Goal: Navigation & Orientation: Find specific page/section

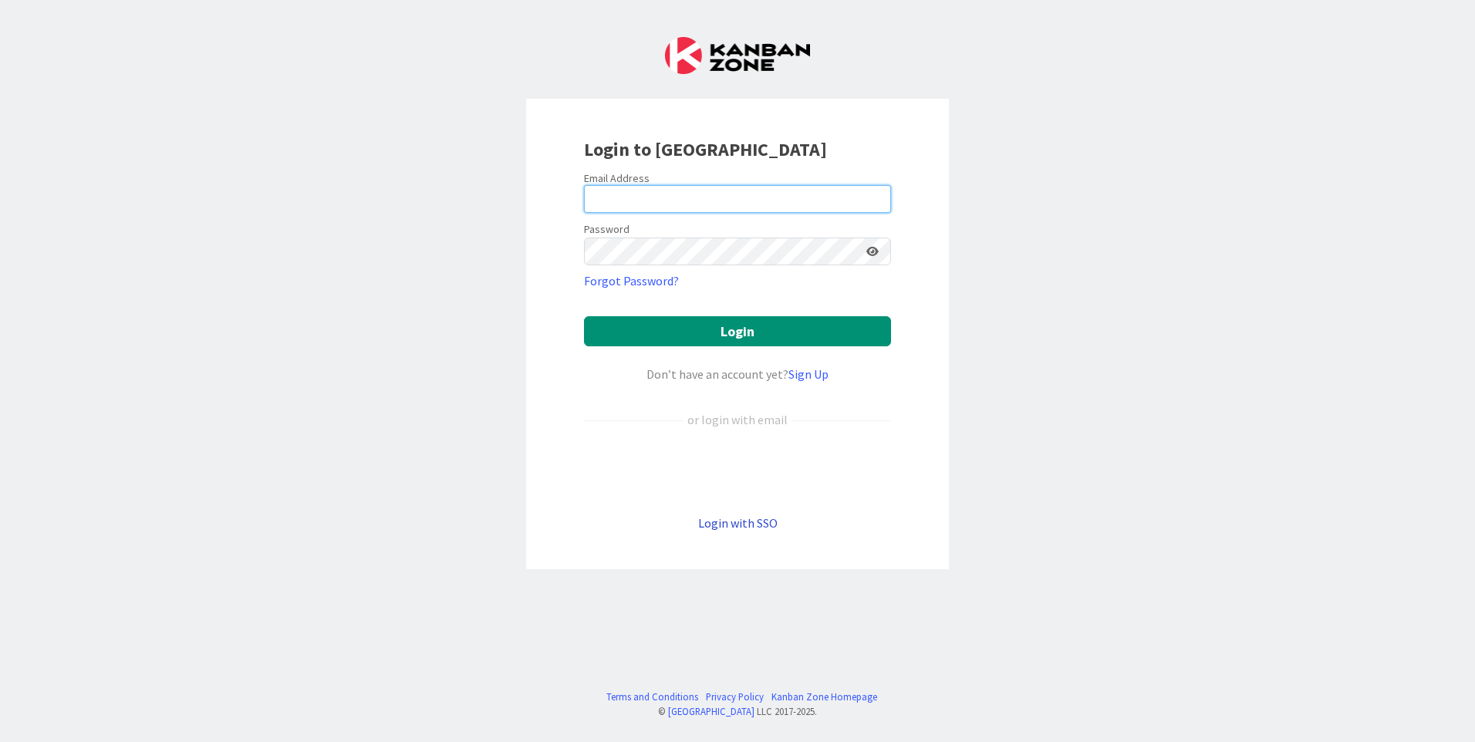
type input "[PERSON_NAME][EMAIL_ADDRESS][PERSON_NAME][DOMAIN_NAME]"
click at [756, 523] on link "Login with SSO" at bounding box center [737, 522] width 79 height 15
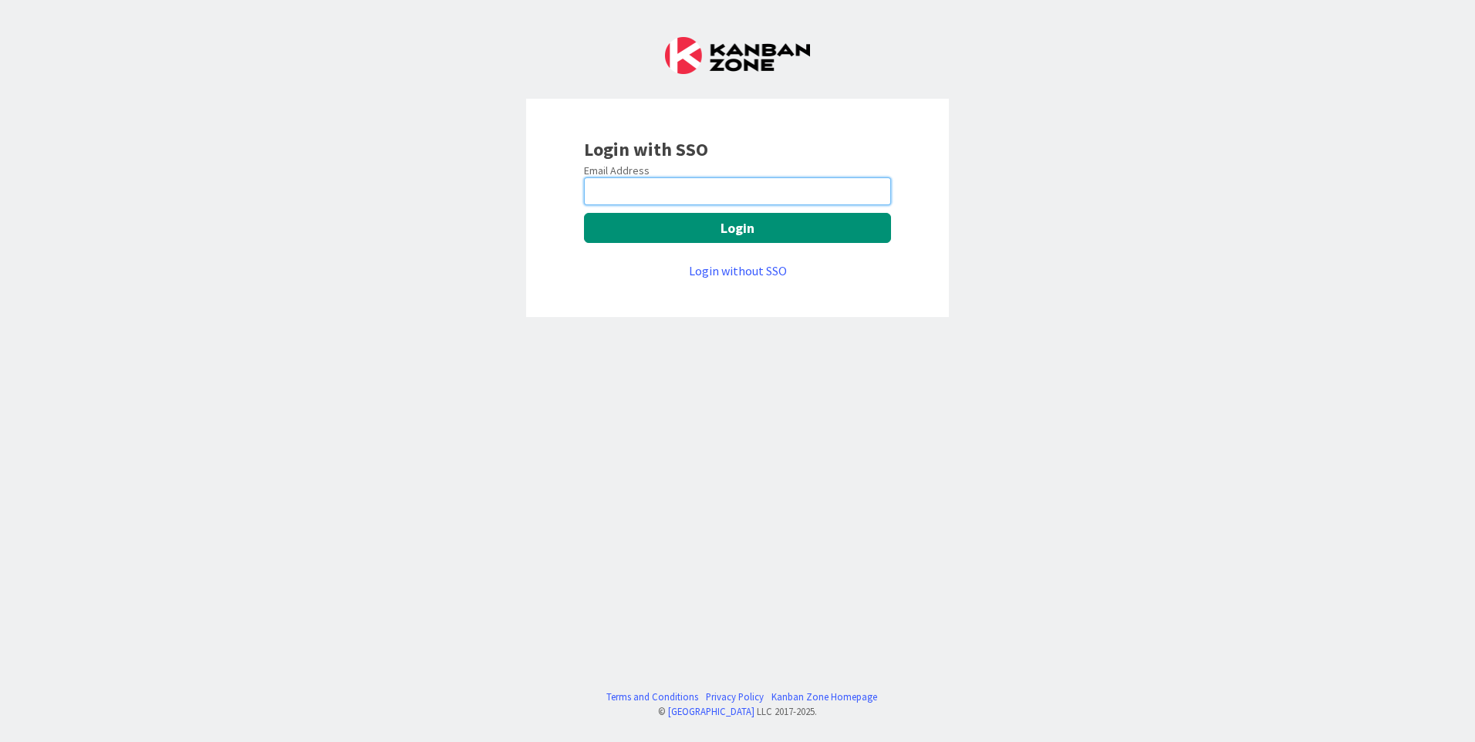
click at [651, 186] on input "email" at bounding box center [737, 191] width 307 height 28
type input "[PERSON_NAME][EMAIL_ADDRESS][PERSON_NAME][DOMAIN_NAME]"
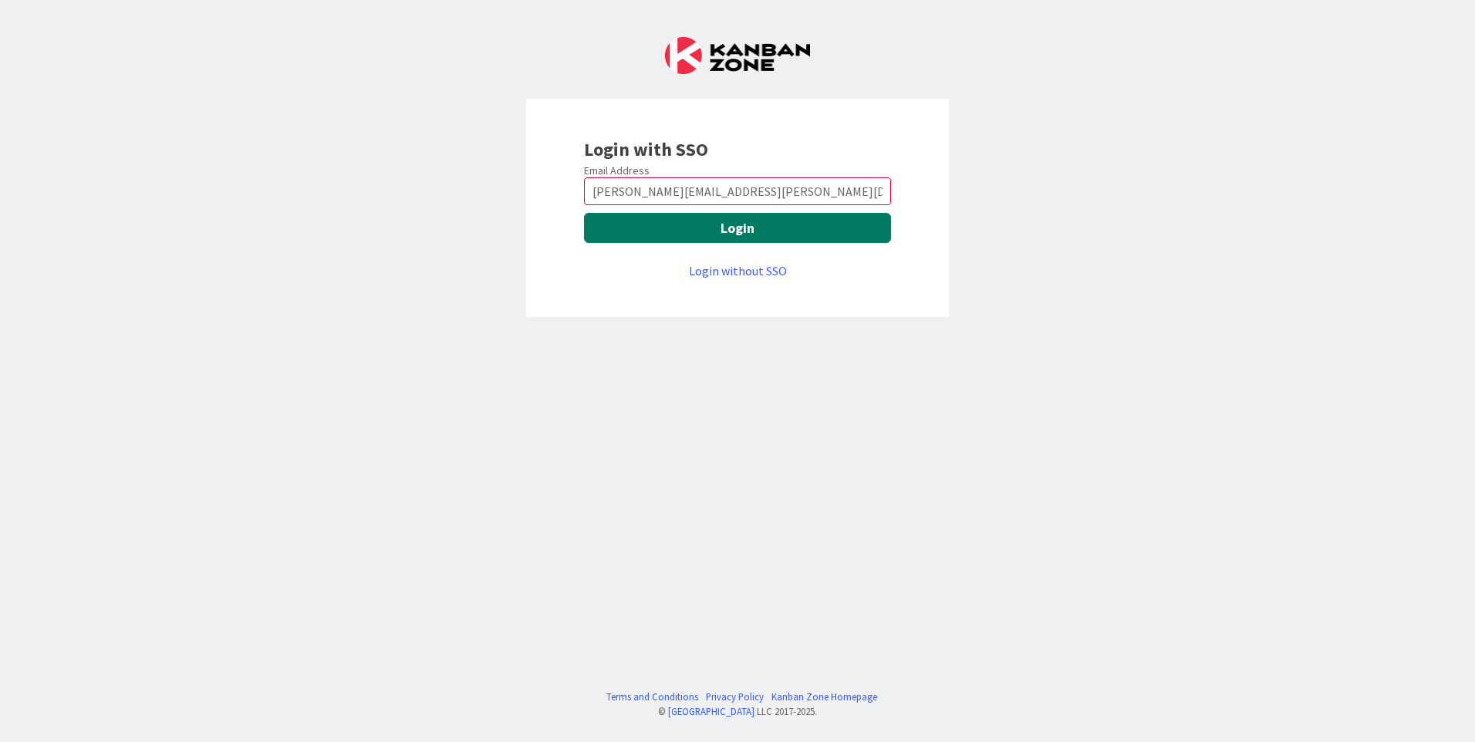
click at [727, 221] on button "Login" at bounding box center [737, 228] width 307 height 30
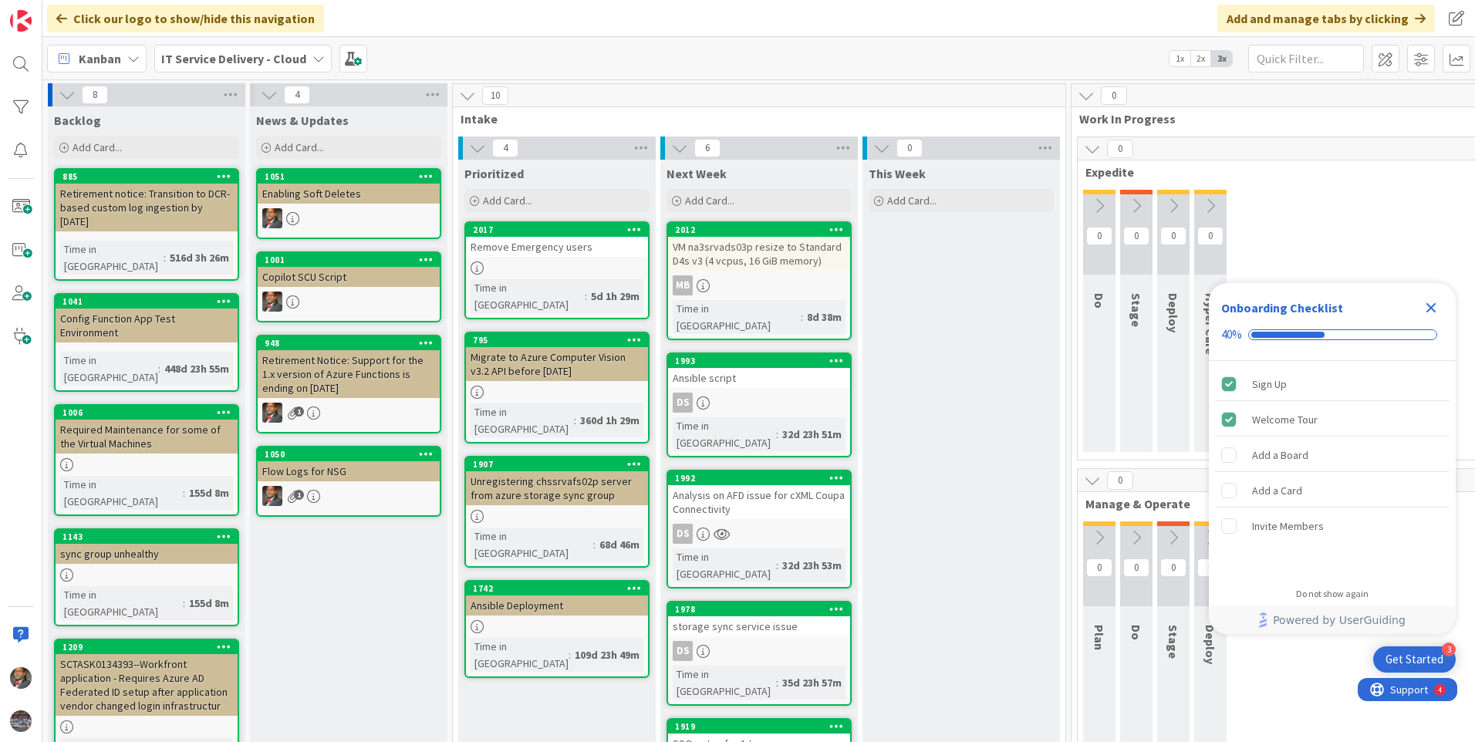
click at [1428, 307] on icon "Close Checklist" at bounding box center [1431, 308] width 19 height 19
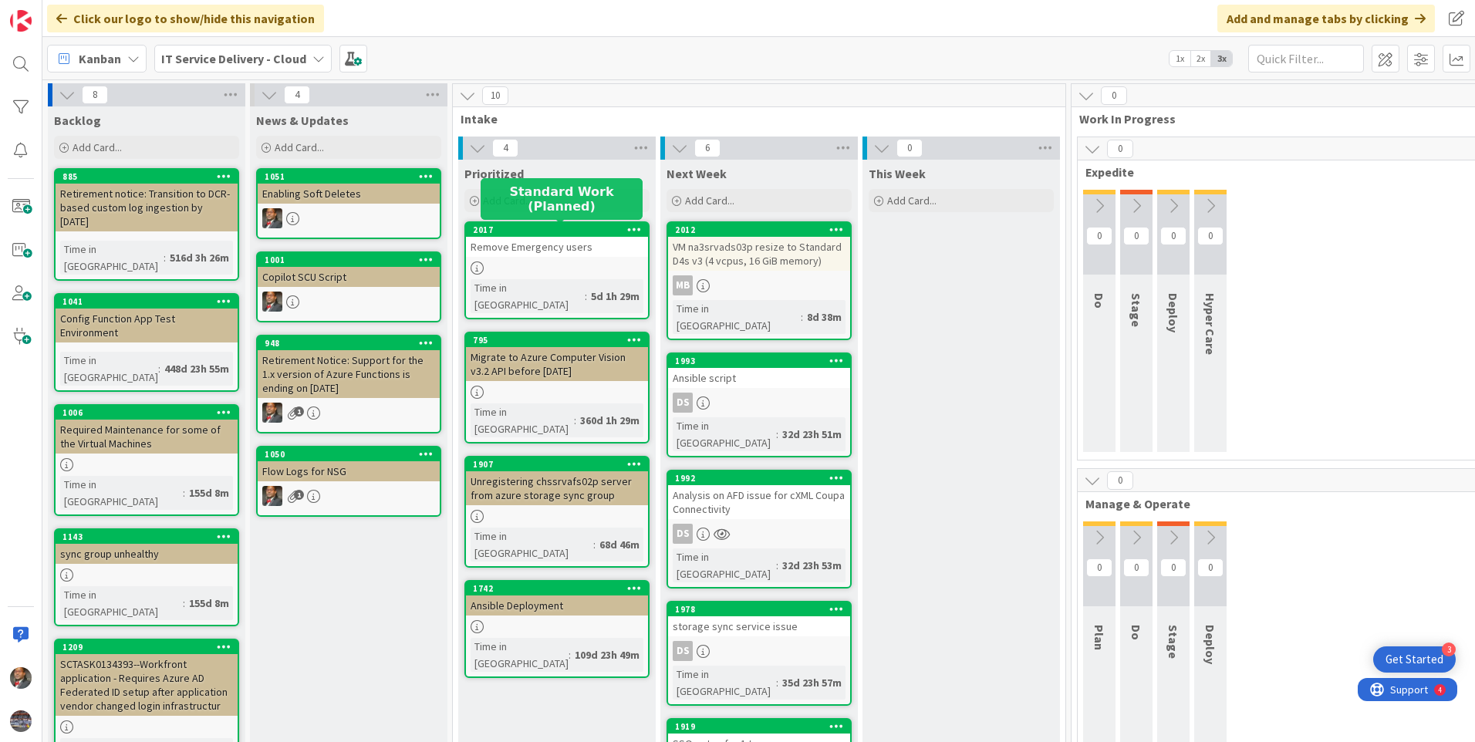
click at [555, 252] on div "Remove Emergency users" at bounding box center [557, 247] width 182 height 20
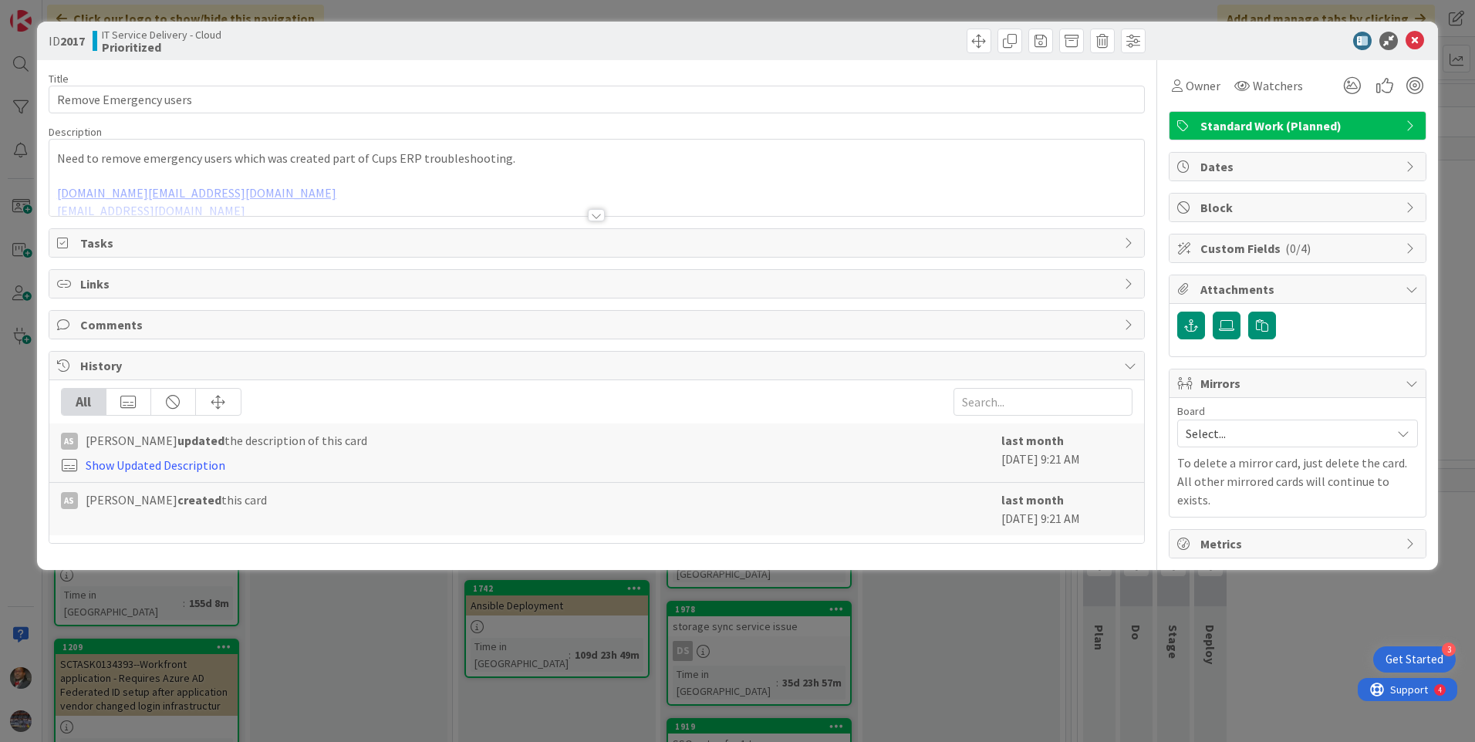
click at [599, 214] on div at bounding box center [596, 215] width 17 height 12
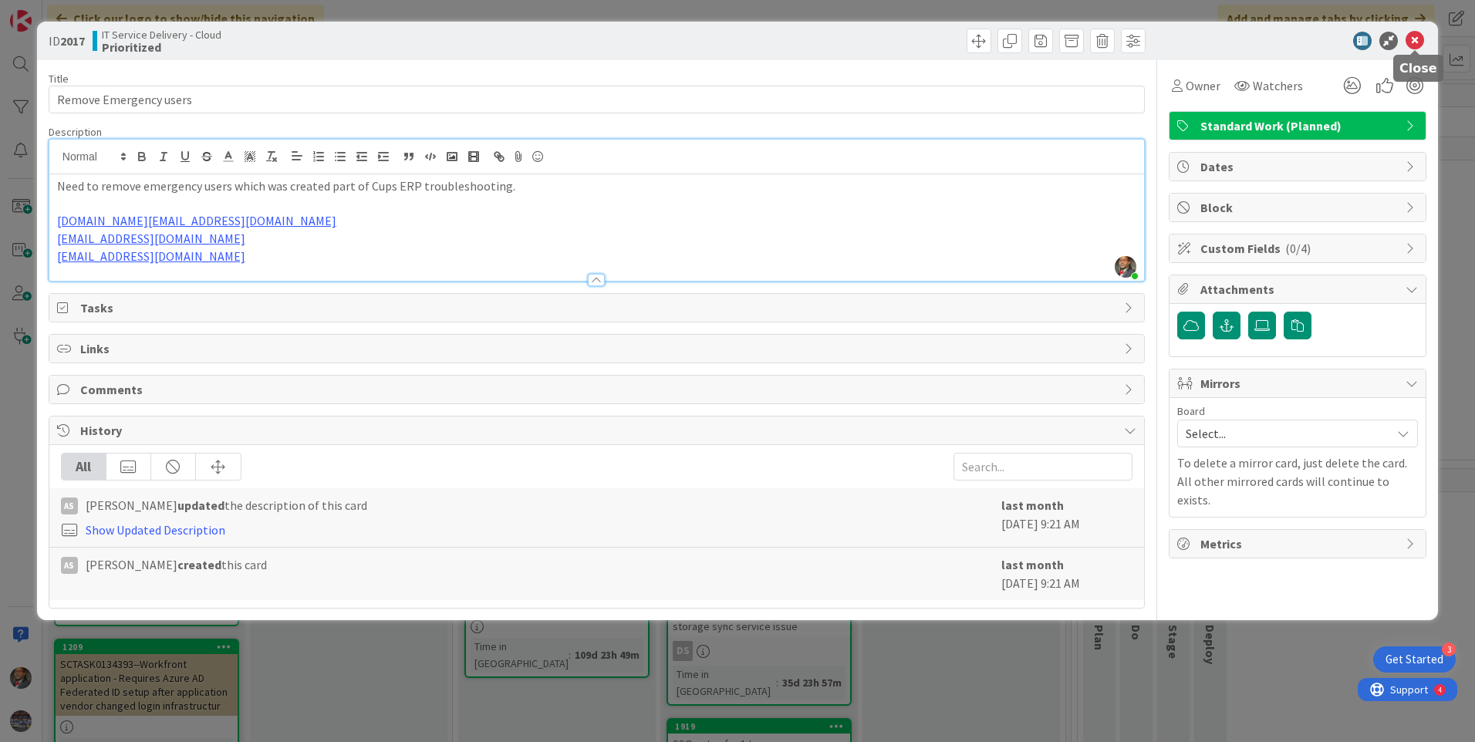
click at [1417, 40] on icon at bounding box center [1415, 41] width 19 height 19
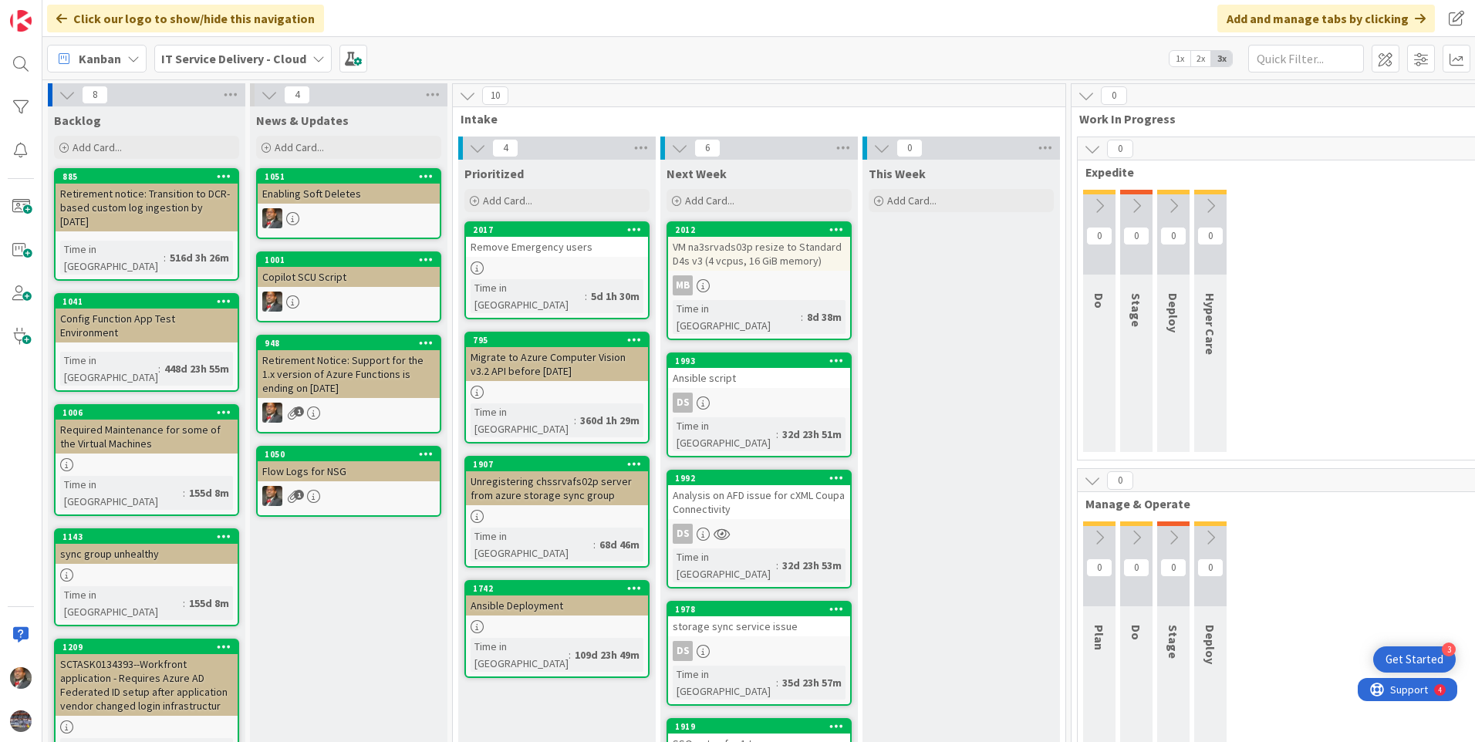
click at [532, 356] on div "Migrate to Azure Computer Vision v3.2 API before 13 September 2026" at bounding box center [557, 364] width 182 height 34
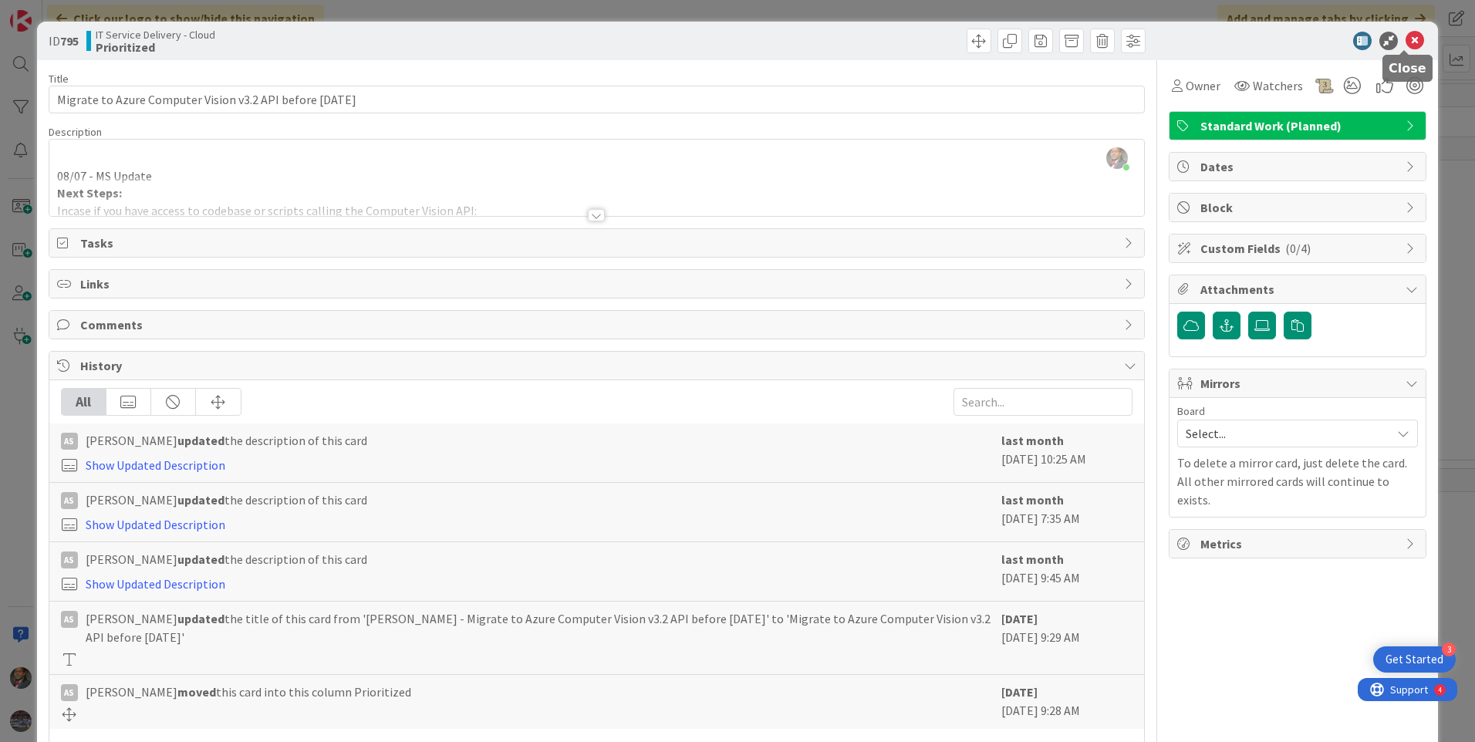
click at [1407, 40] on icon at bounding box center [1415, 41] width 19 height 19
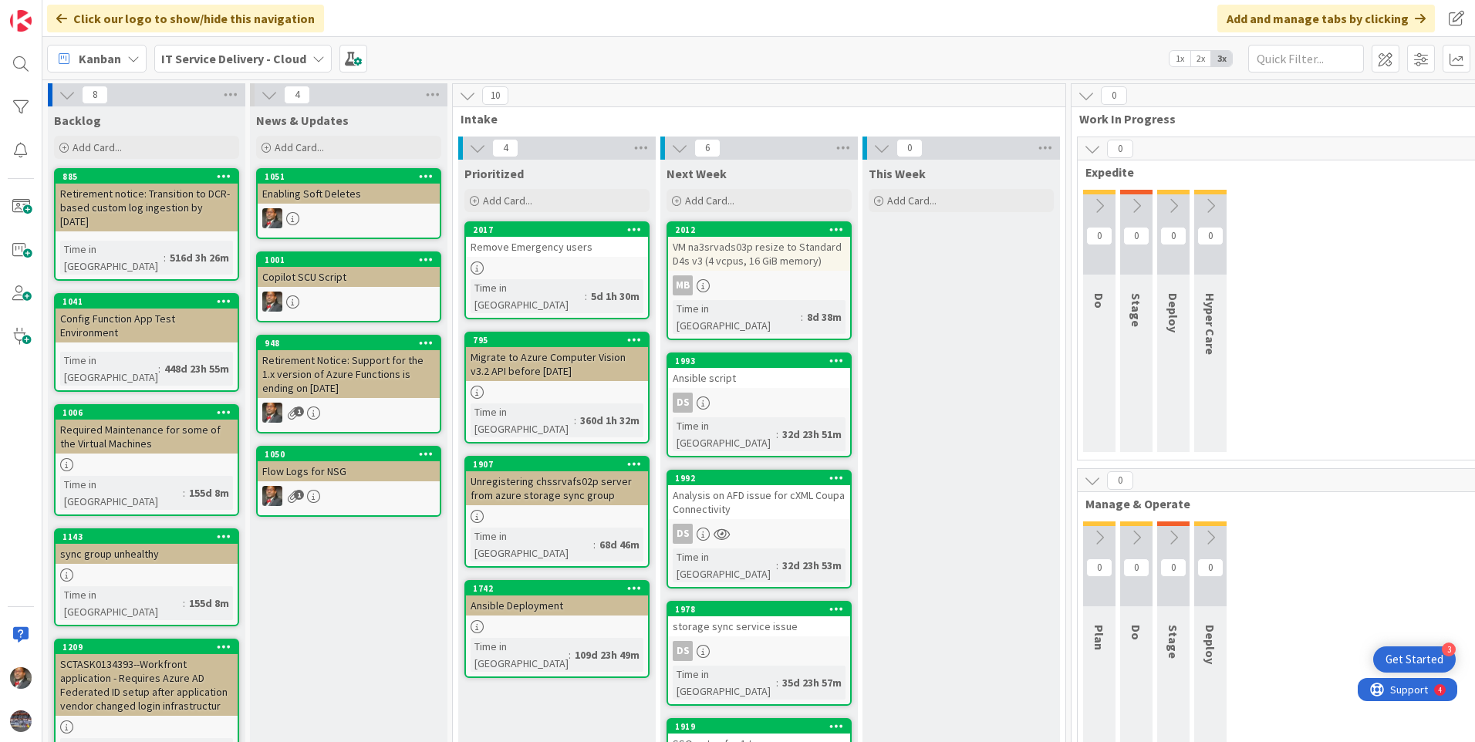
click at [526, 471] on div "Unregistering chssrvafs02p server from azure storage sync group" at bounding box center [557, 488] width 182 height 34
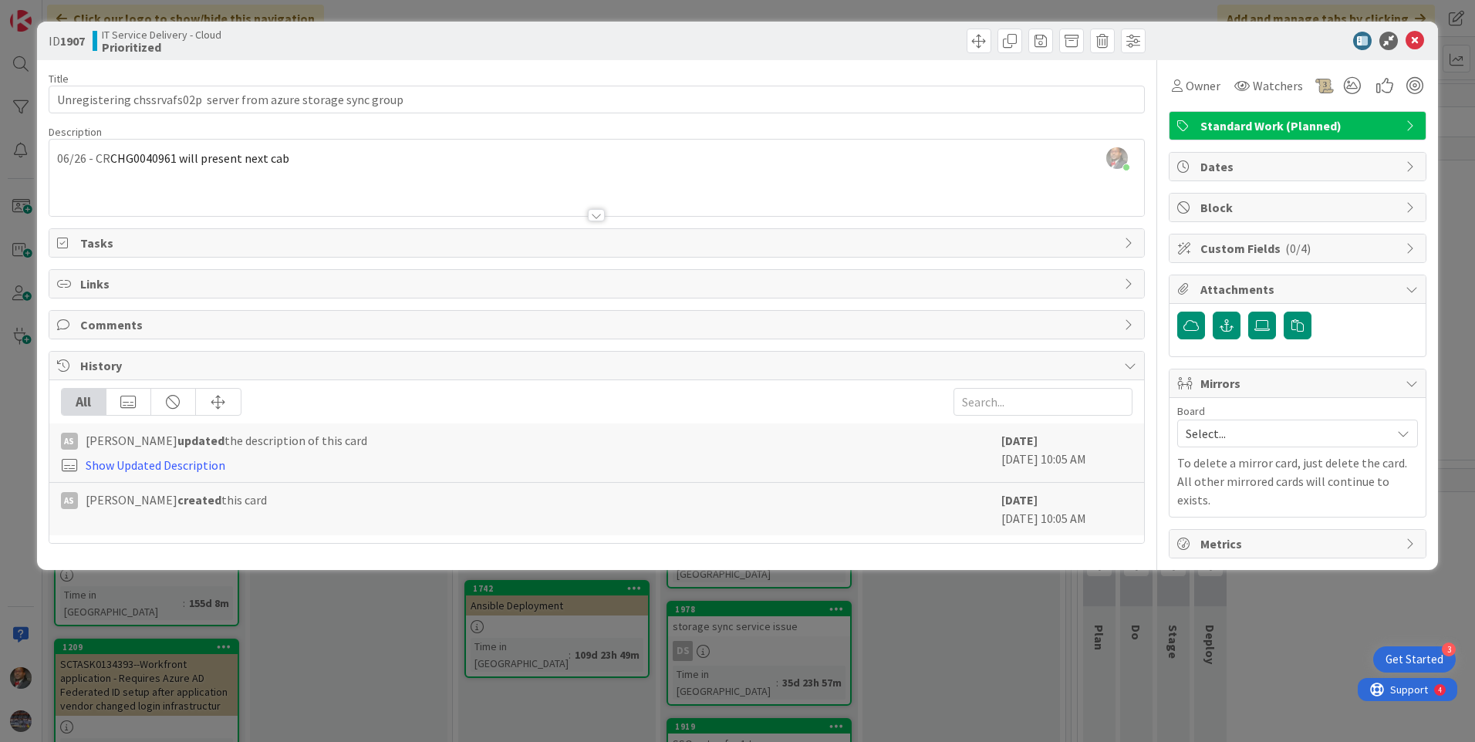
click at [598, 211] on div at bounding box center [596, 215] width 17 height 12
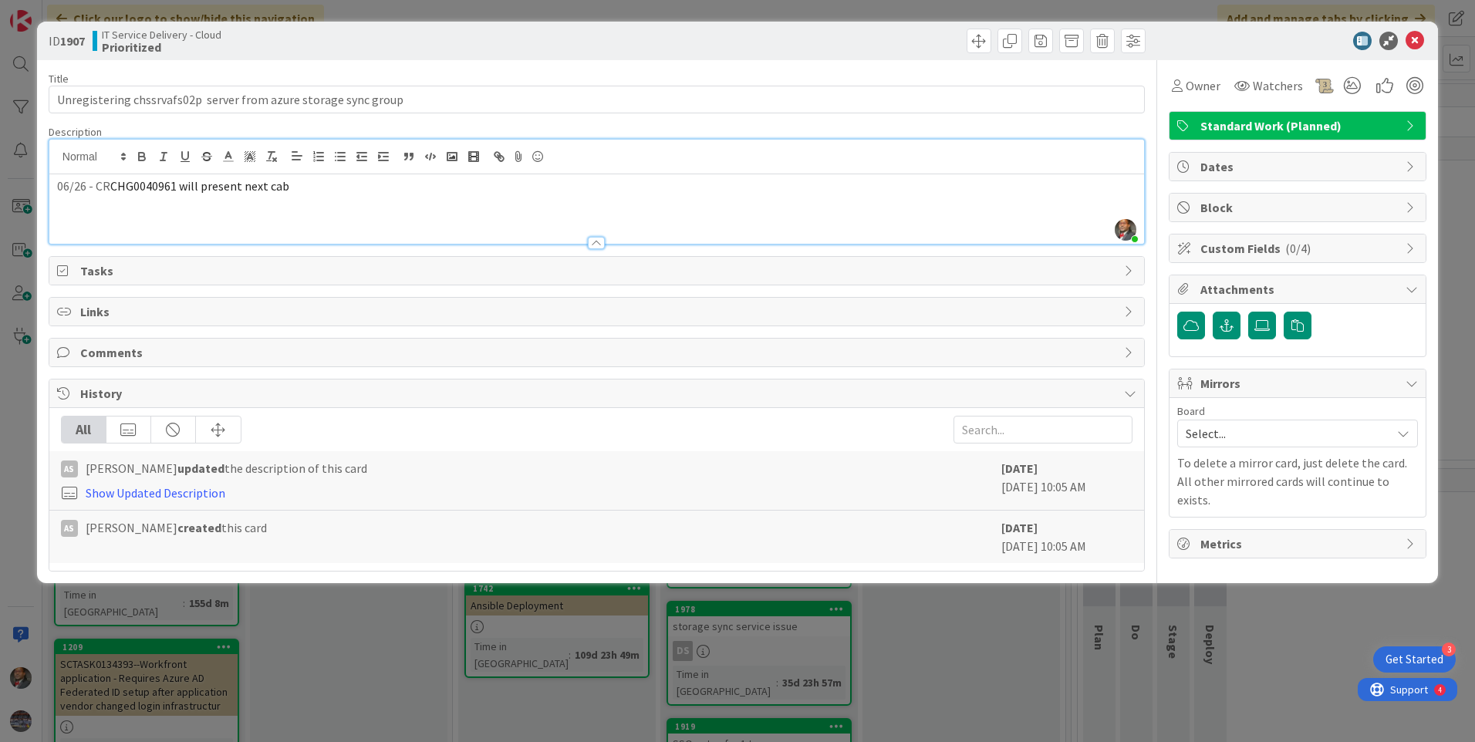
click at [1405, 37] on div at bounding box center [1289, 41] width 273 height 19
click at [1414, 38] on icon at bounding box center [1415, 41] width 19 height 19
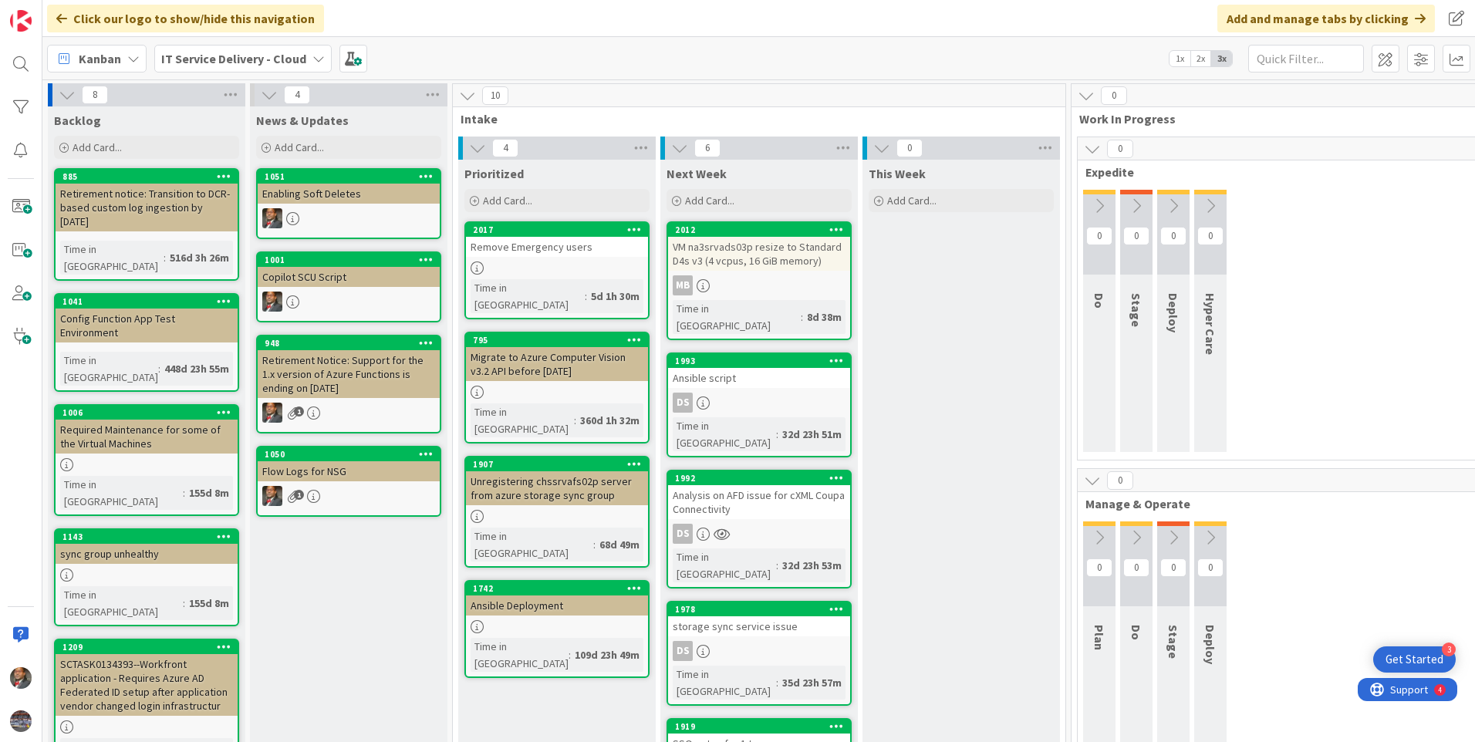
click at [720, 368] on div "Ansible script" at bounding box center [759, 378] width 182 height 20
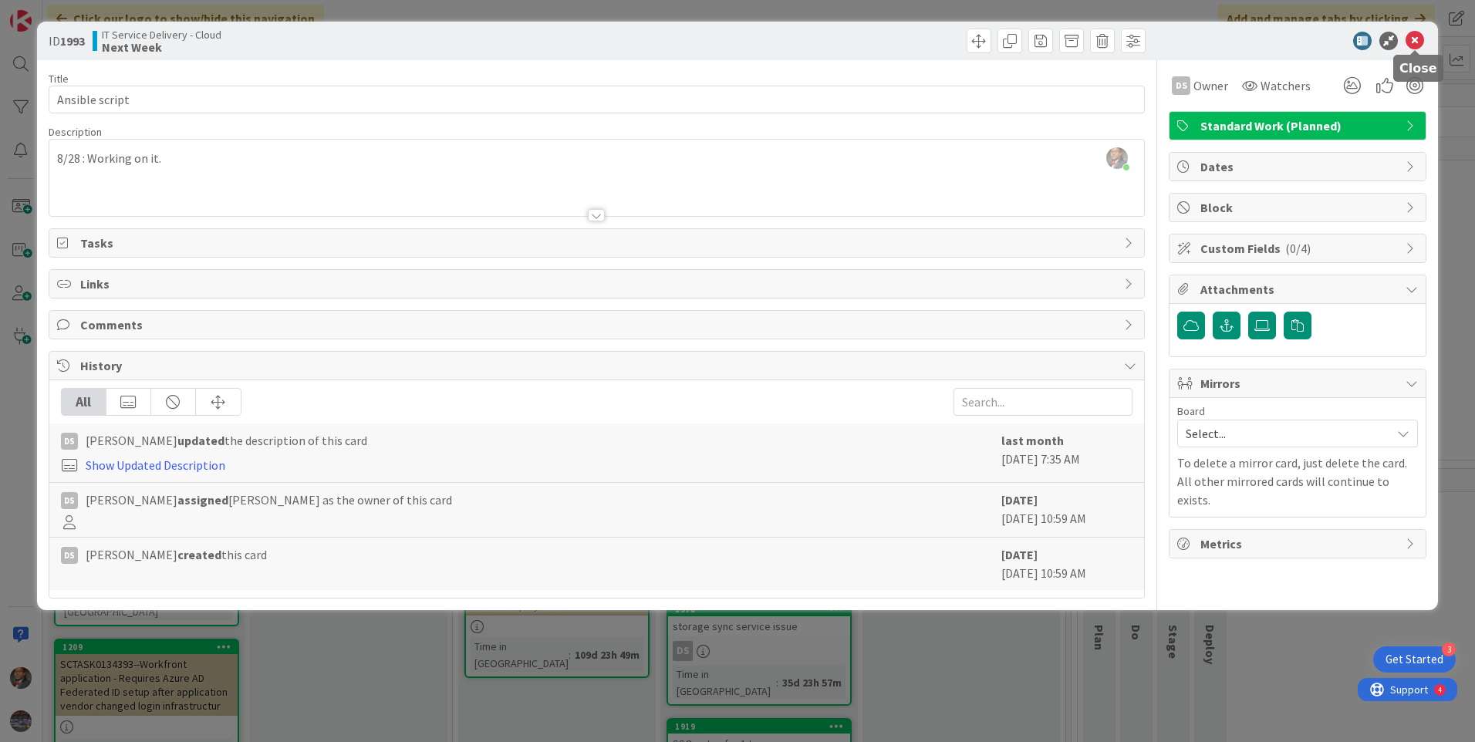
click at [1415, 43] on icon at bounding box center [1415, 41] width 19 height 19
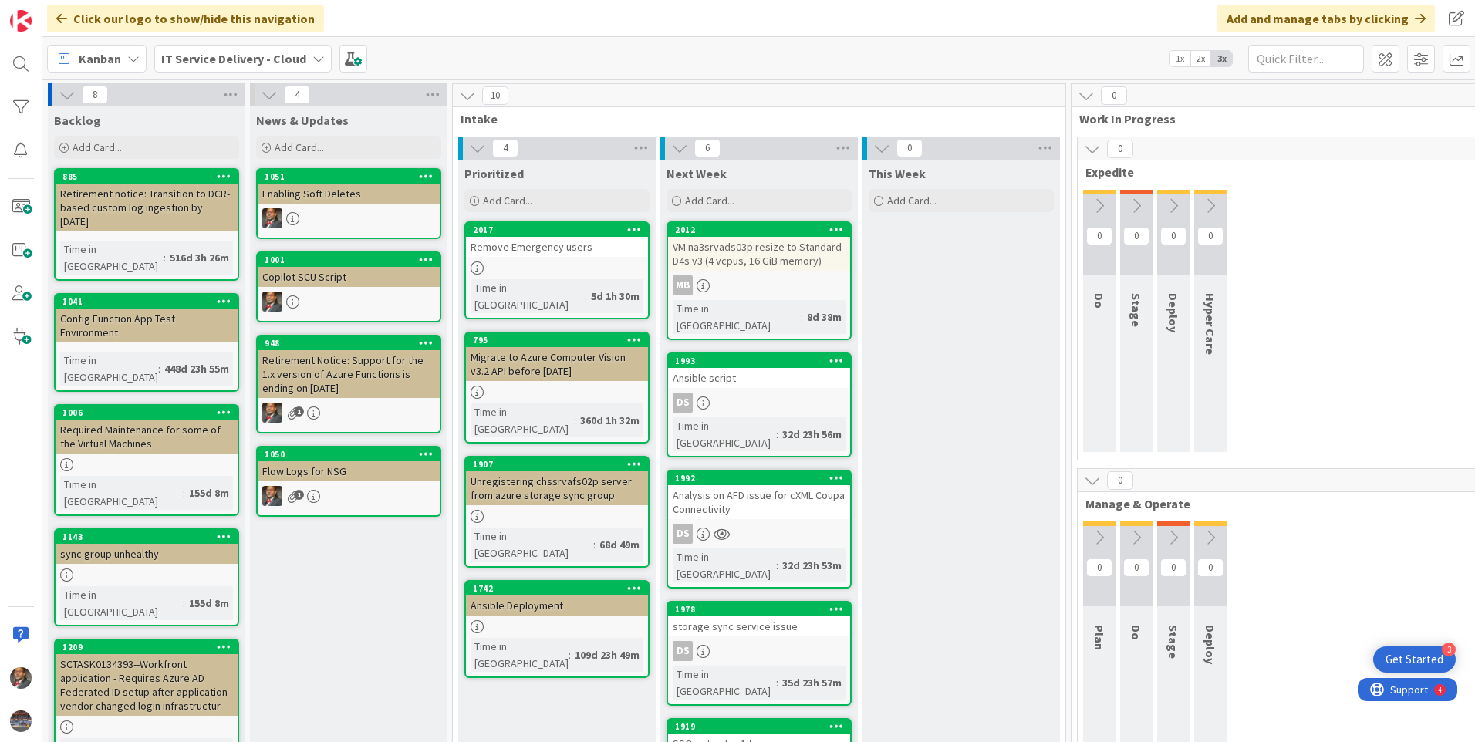
click at [758, 485] on div "Analysis on AFD issue for cXML Coupa Connectivity" at bounding box center [759, 502] width 182 height 34
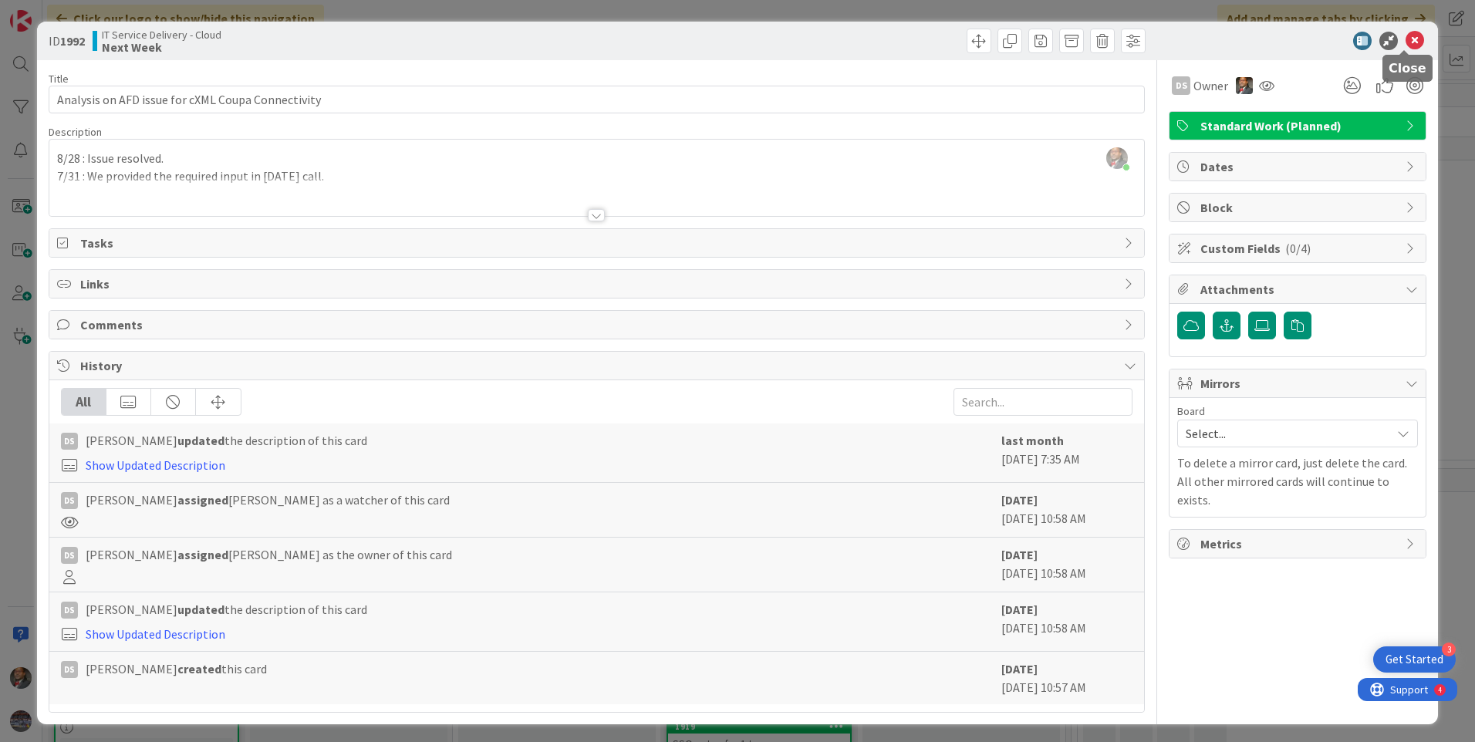
click at [1406, 34] on icon at bounding box center [1415, 41] width 19 height 19
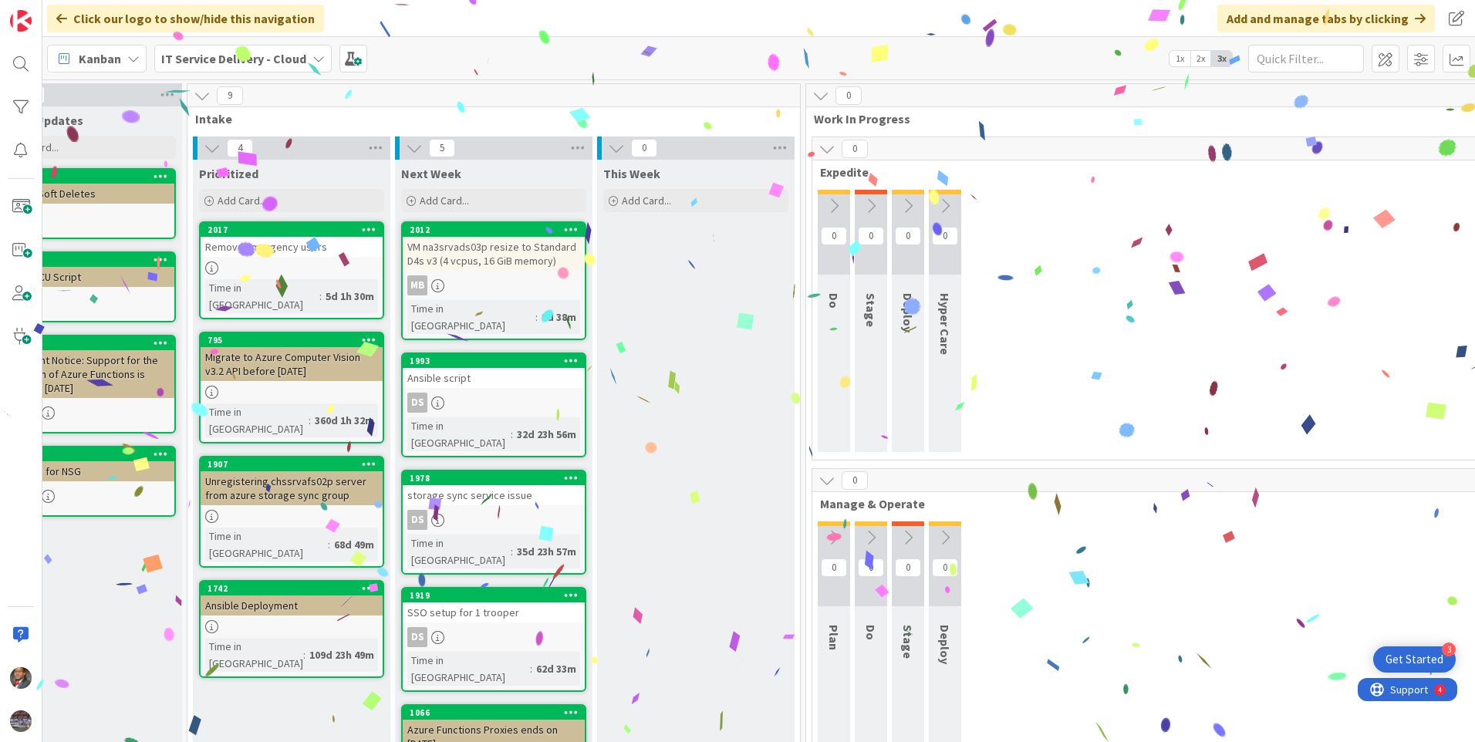
scroll to position [0, 202]
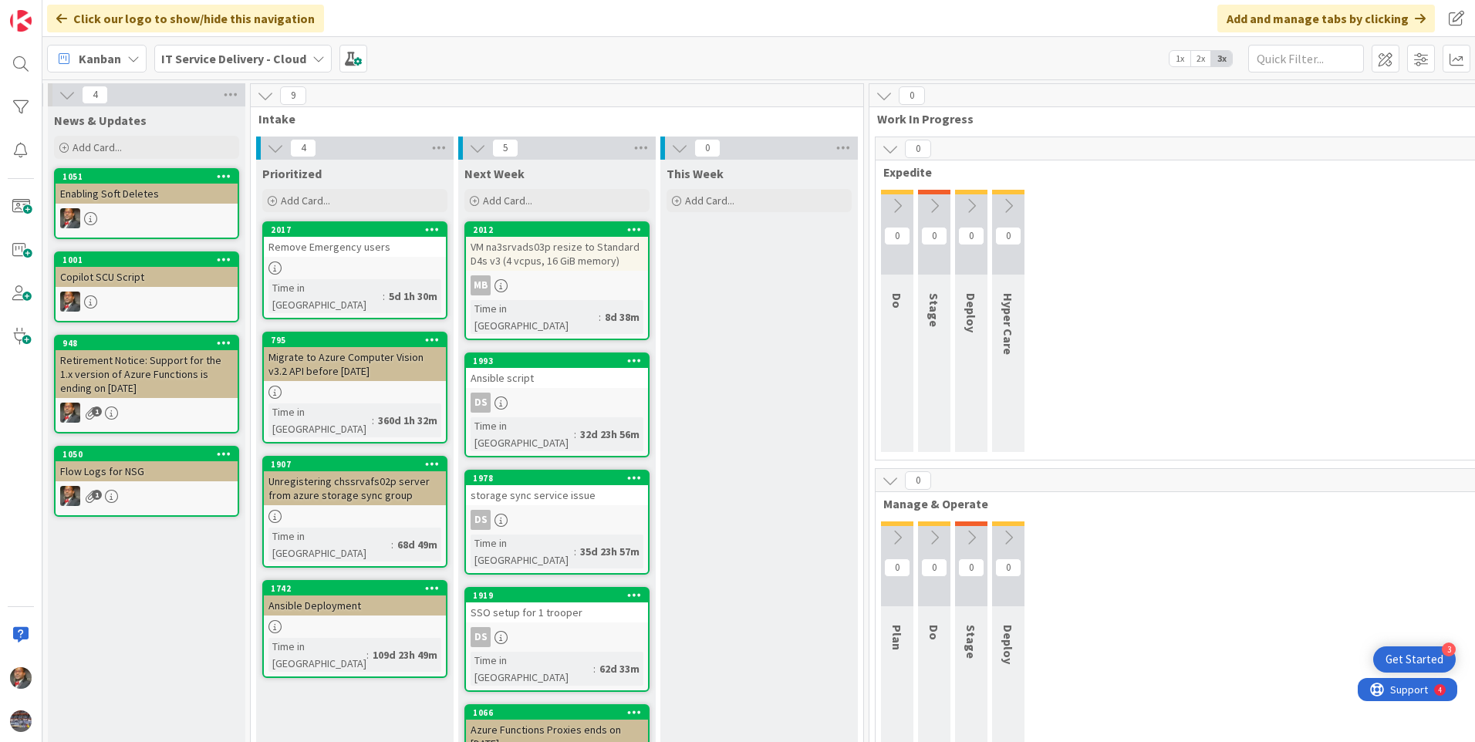
click at [542, 485] on div "storage sync service issue" at bounding box center [557, 495] width 182 height 20
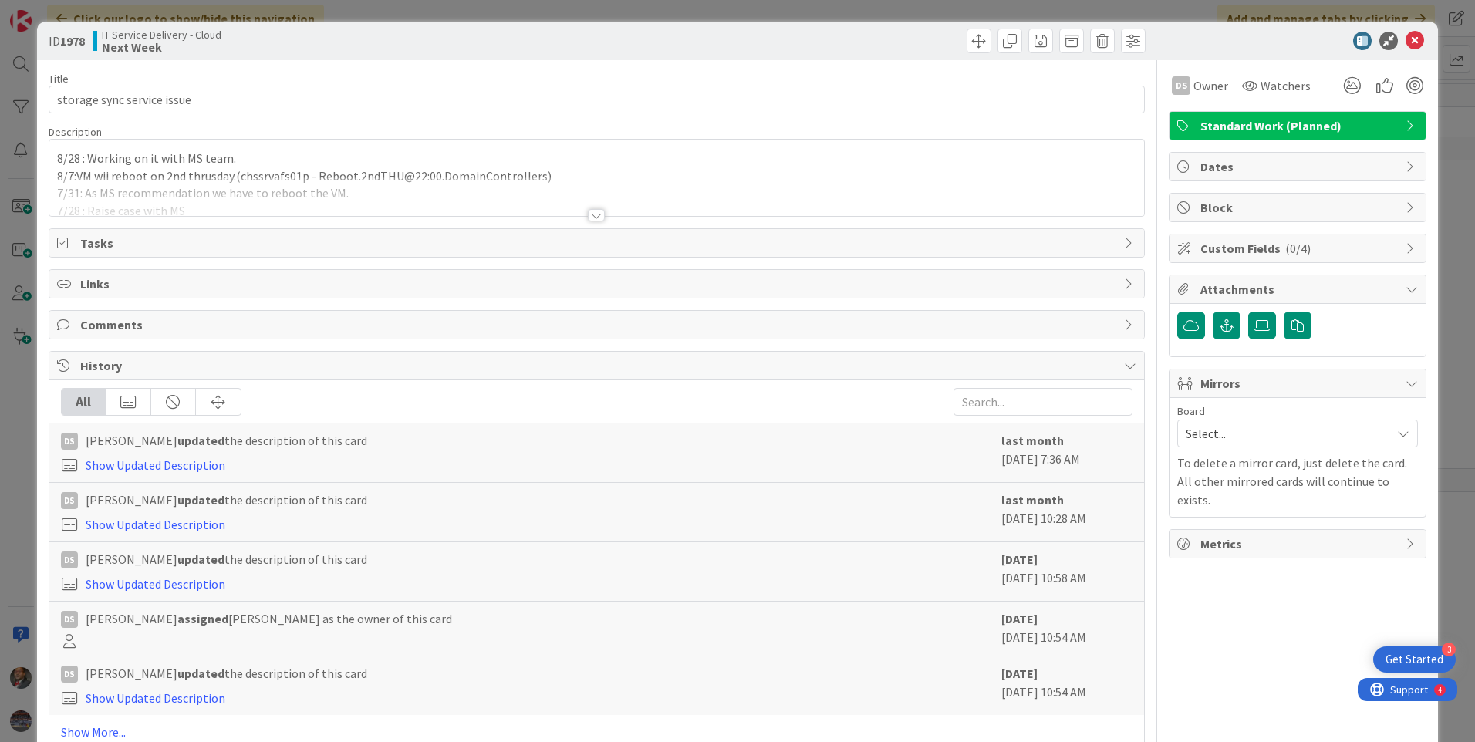
click at [593, 211] on div at bounding box center [596, 215] width 17 height 12
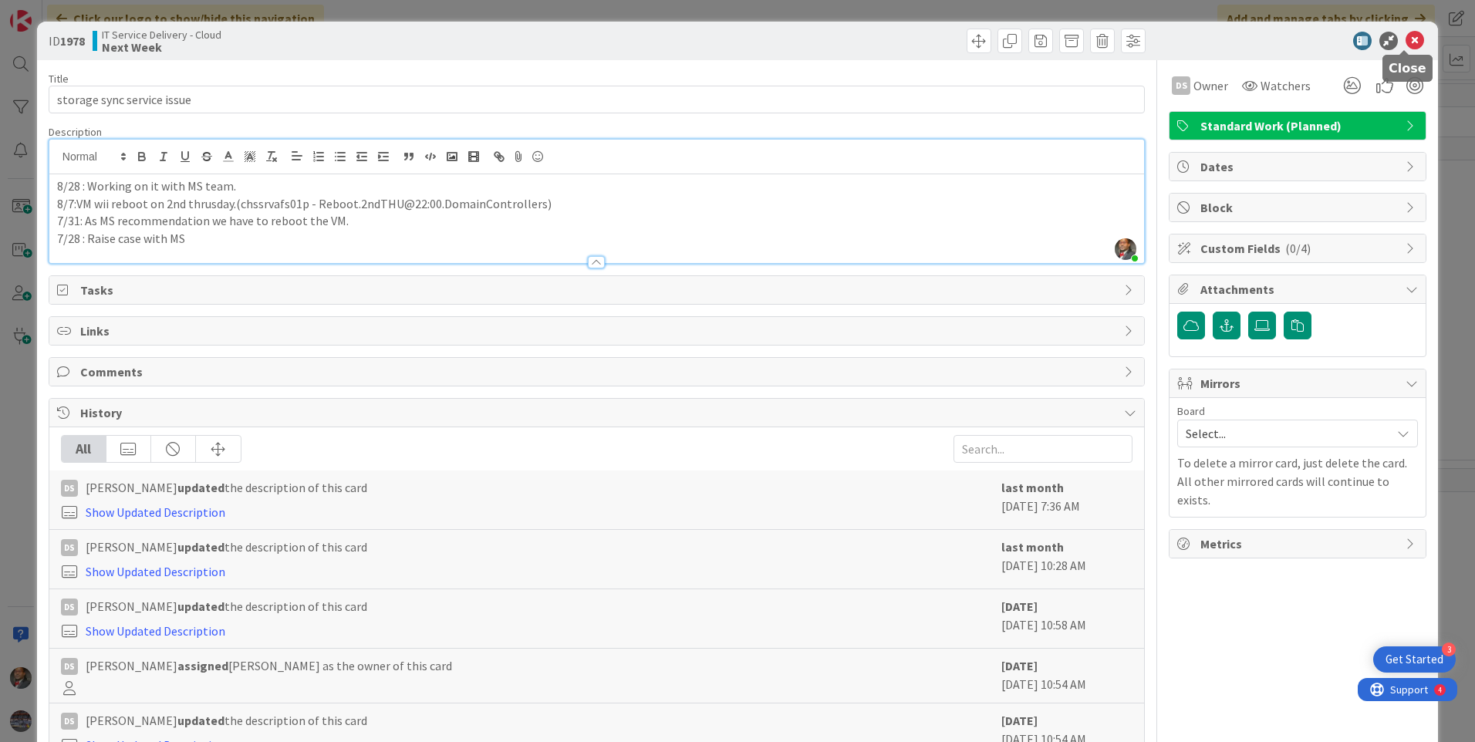
click at [1406, 45] on icon at bounding box center [1415, 41] width 19 height 19
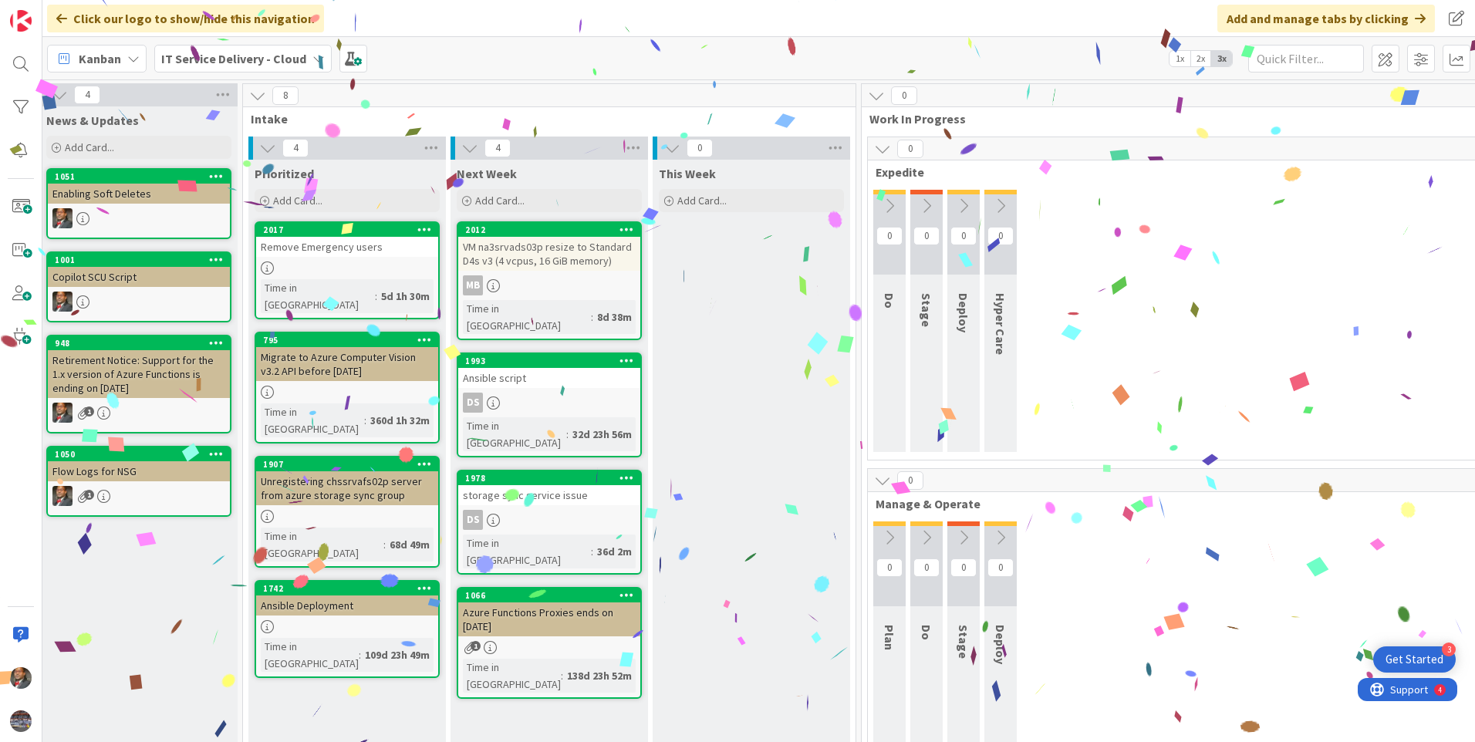
scroll to position [0, 177]
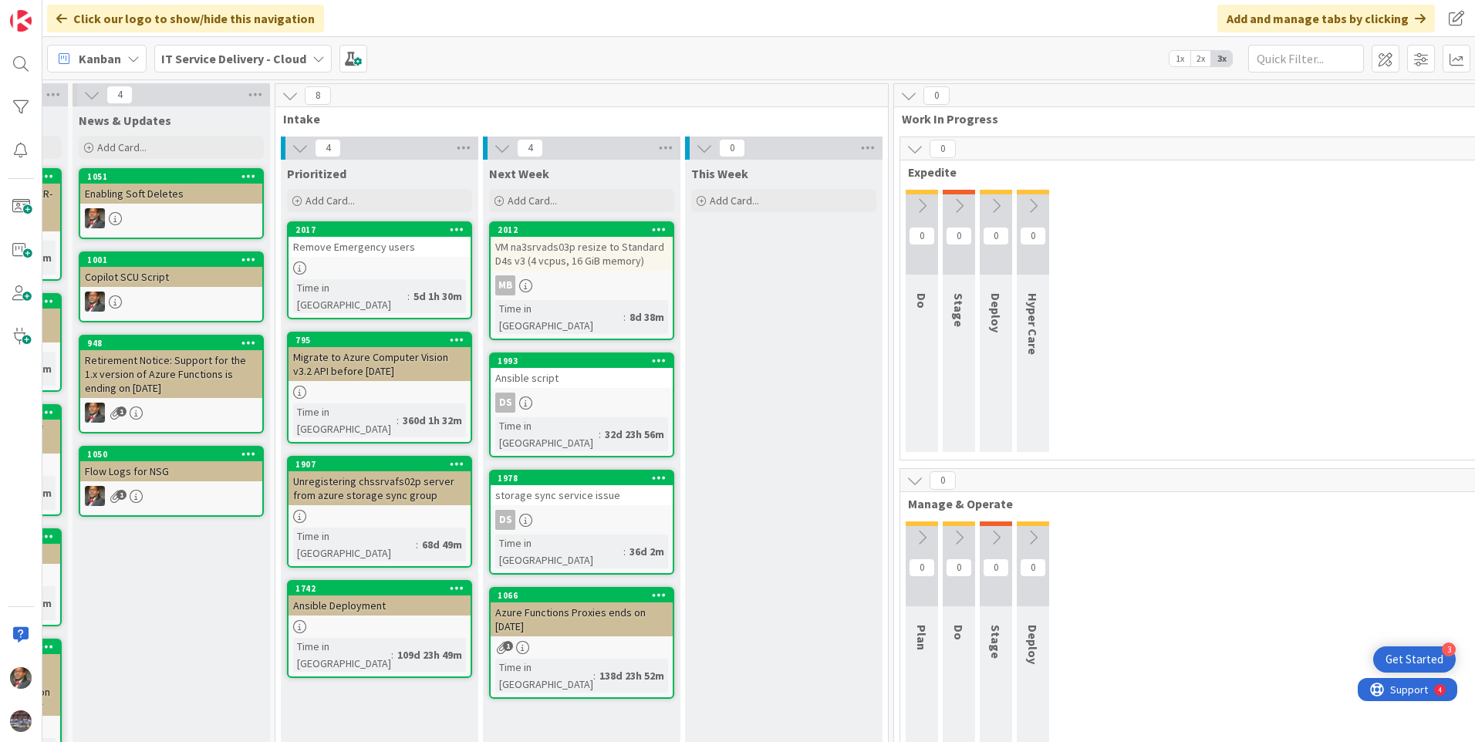
click at [556, 265] on div "VM na3srvads03p resize to Standard D4s v3 (4 vcpus, 16 GiB memory)" at bounding box center [582, 254] width 182 height 34
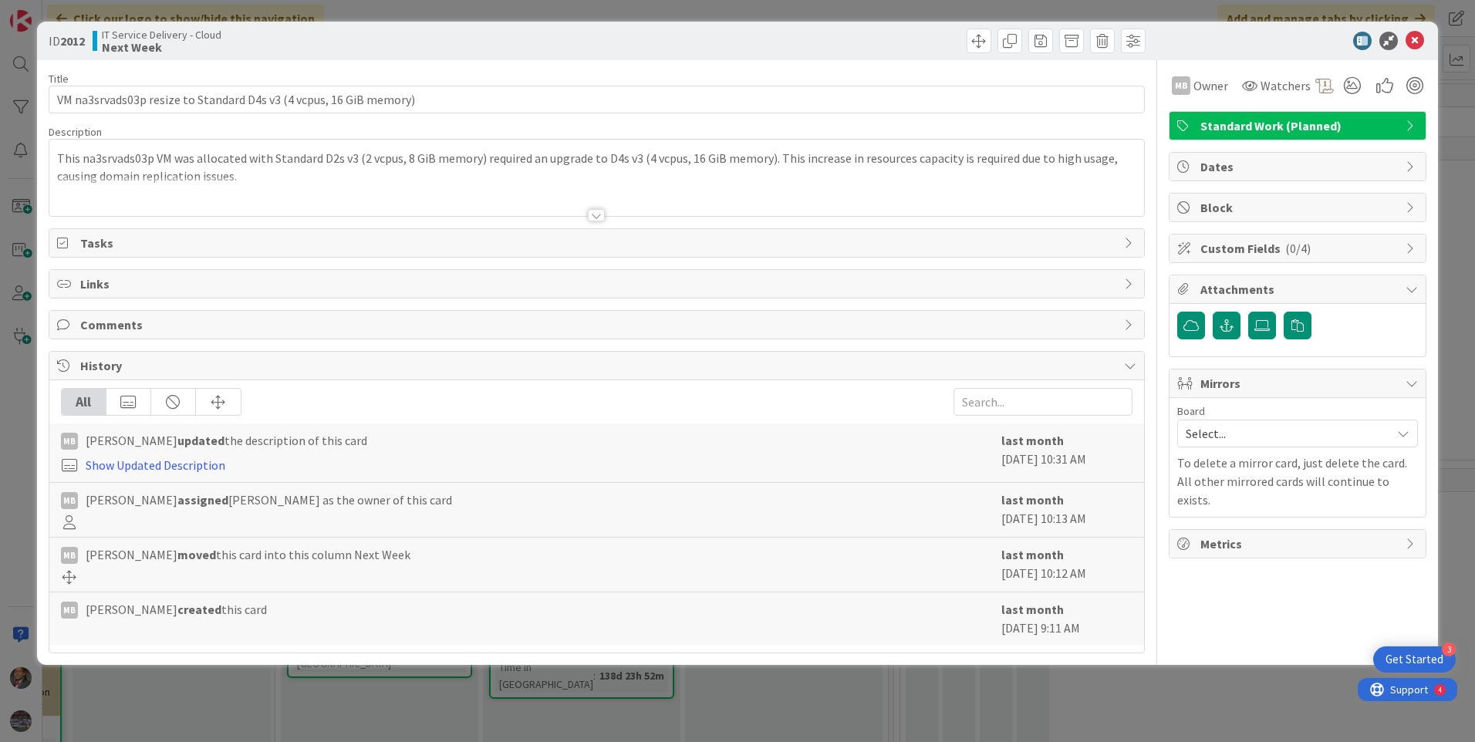
click at [599, 218] on div at bounding box center [596, 215] width 17 height 12
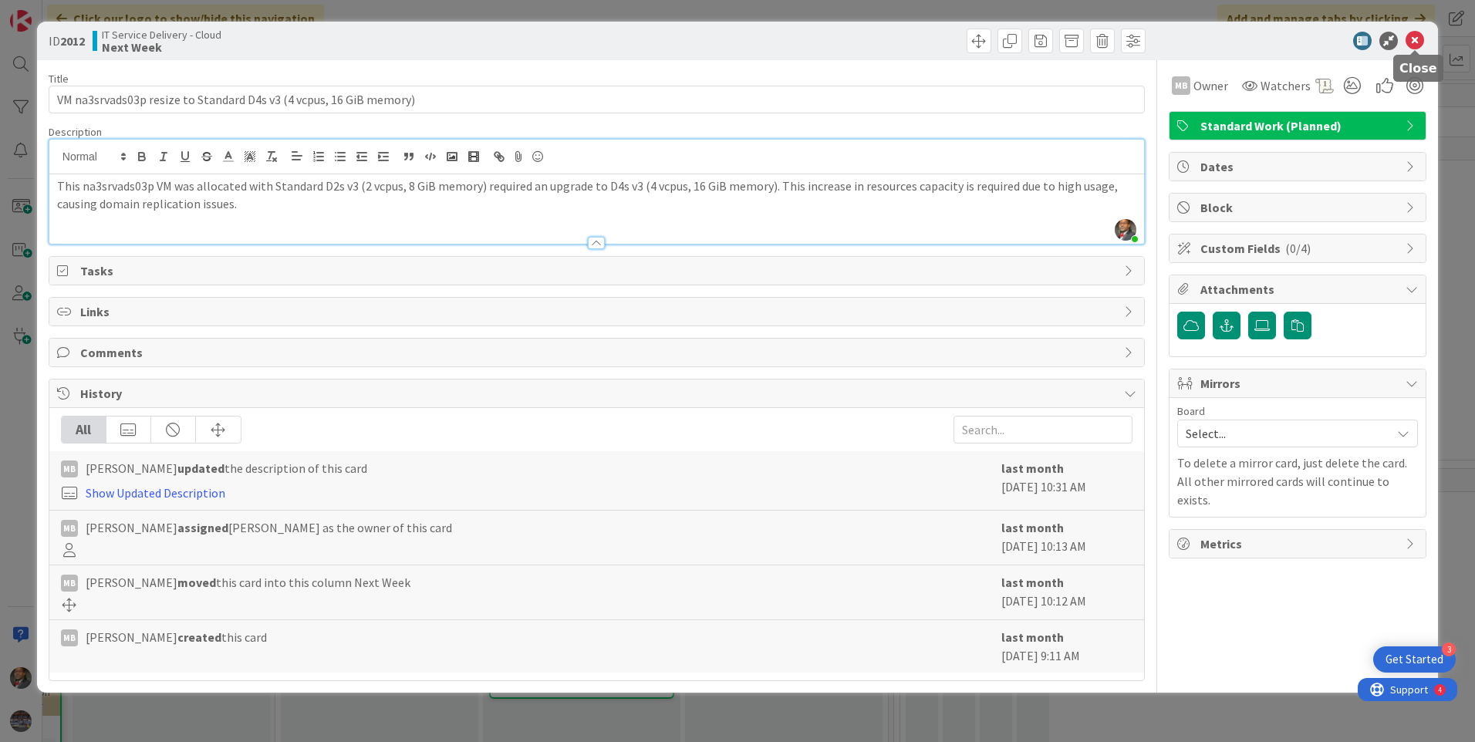
drag, startPoint x: 1414, startPoint y: 41, endPoint x: 1403, endPoint y: 37, distance: 11.5
click at [1414, 41] on icon at bounding box center [1415, 41] width 19 height 19
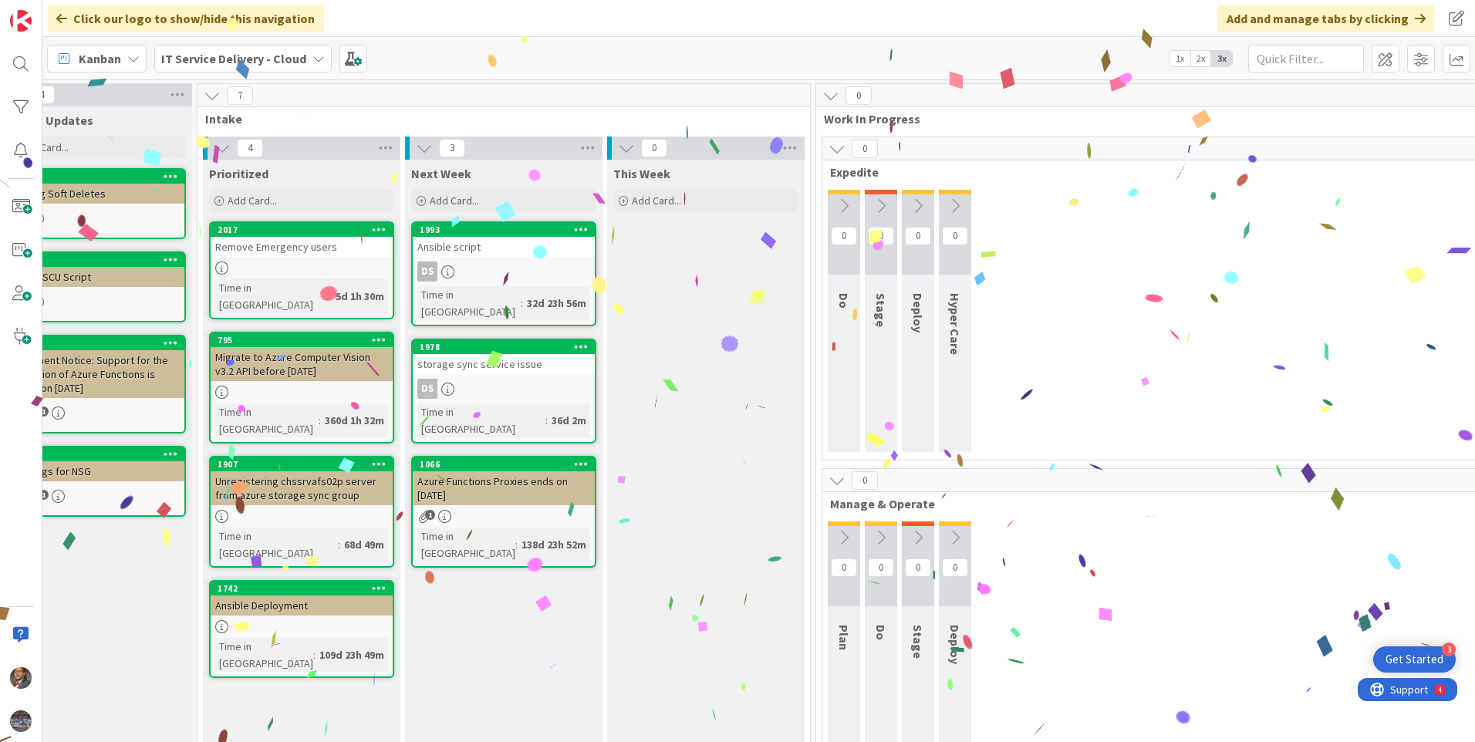
scroll to position [0, 176]
